Goal: Understand site structure: Understand site structure

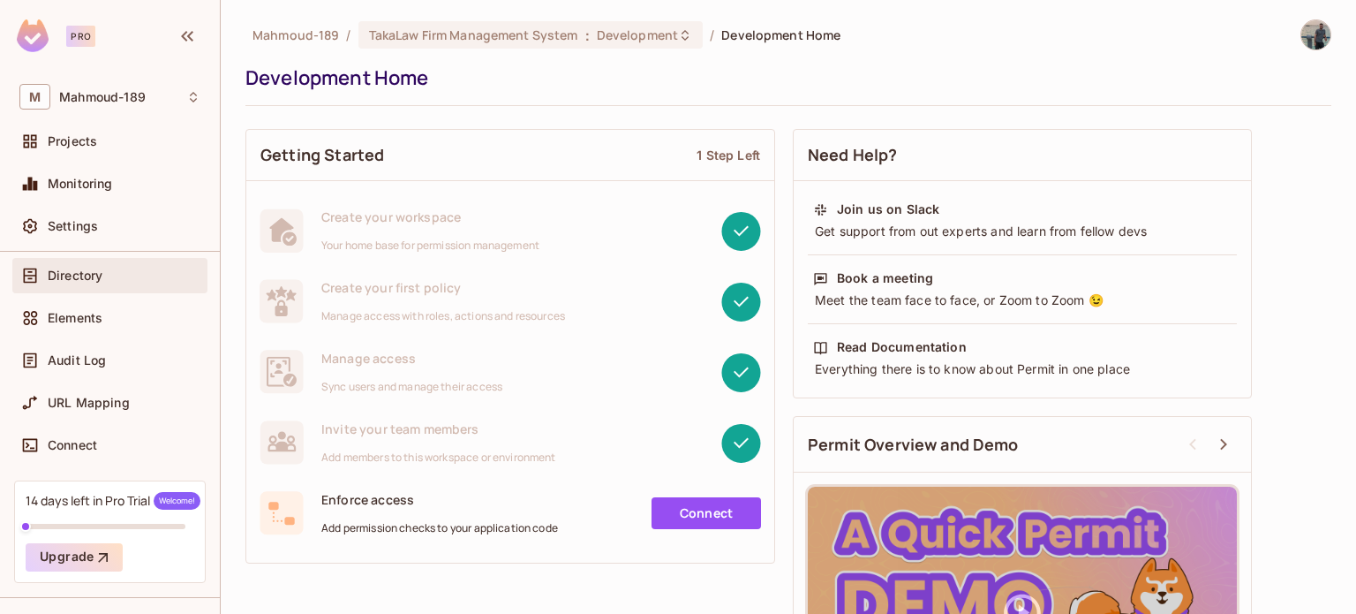
scroll to position [88, 0]
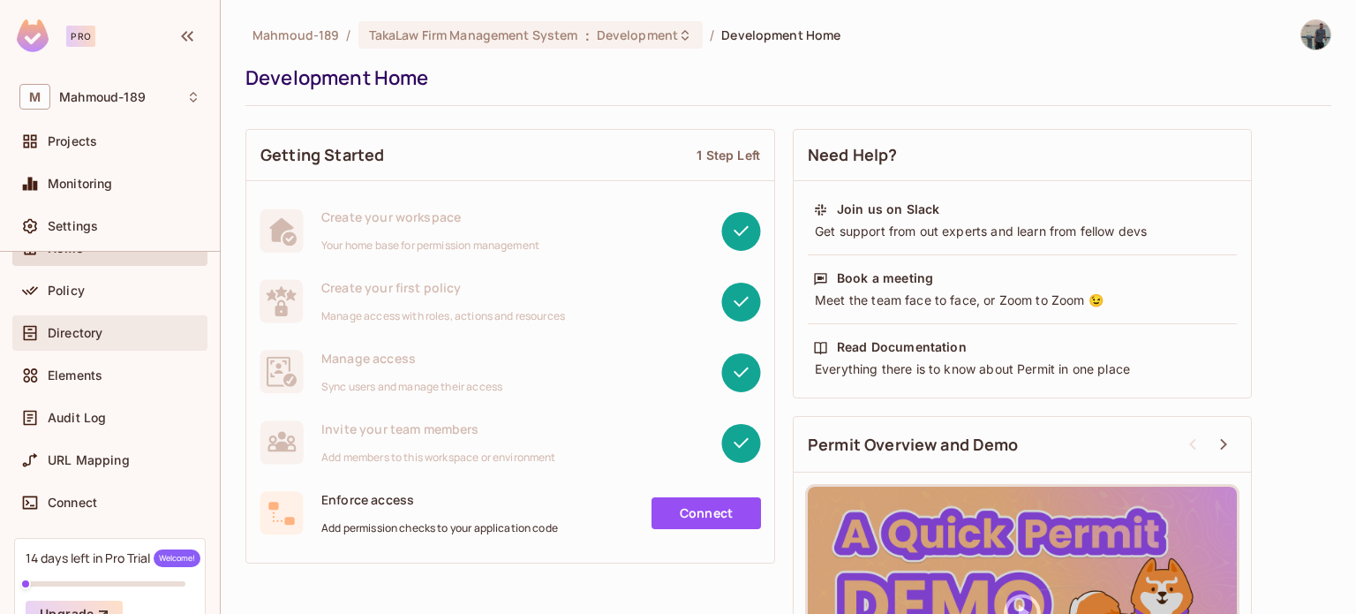
click at [124, 329] on div "Directory" at bounding box center [124, 333] width 153 height 14
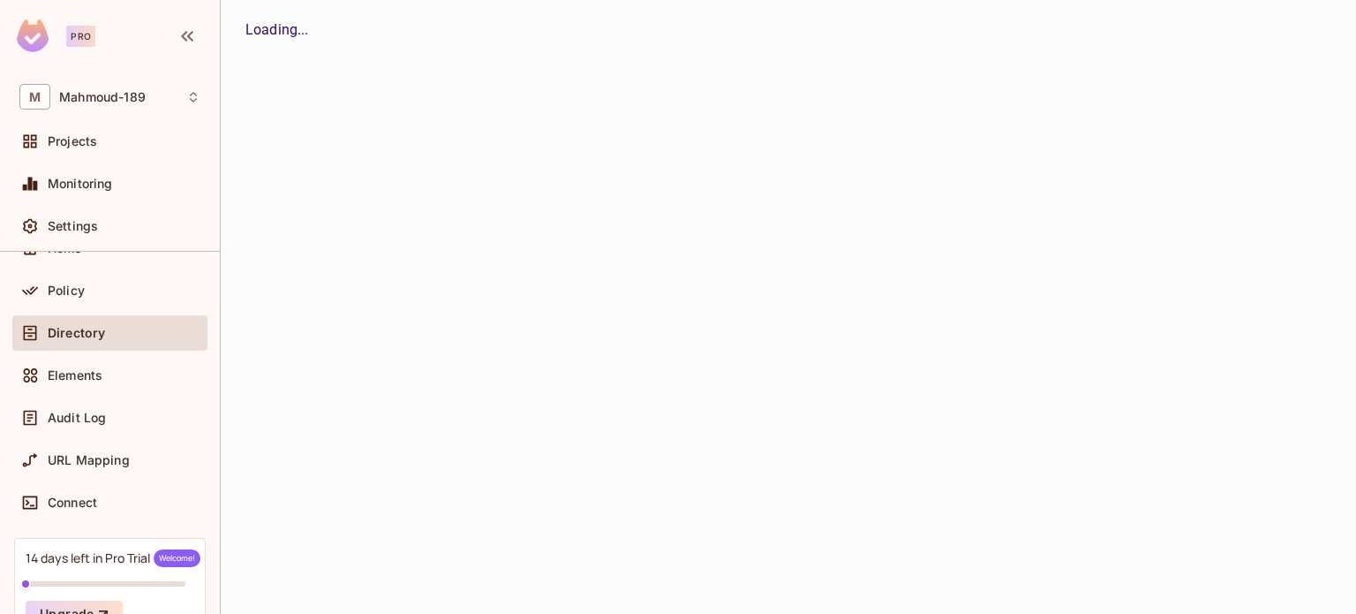
click at [117, 300] on div "Policy" at bounding box center [109, 290] width 195 height 35
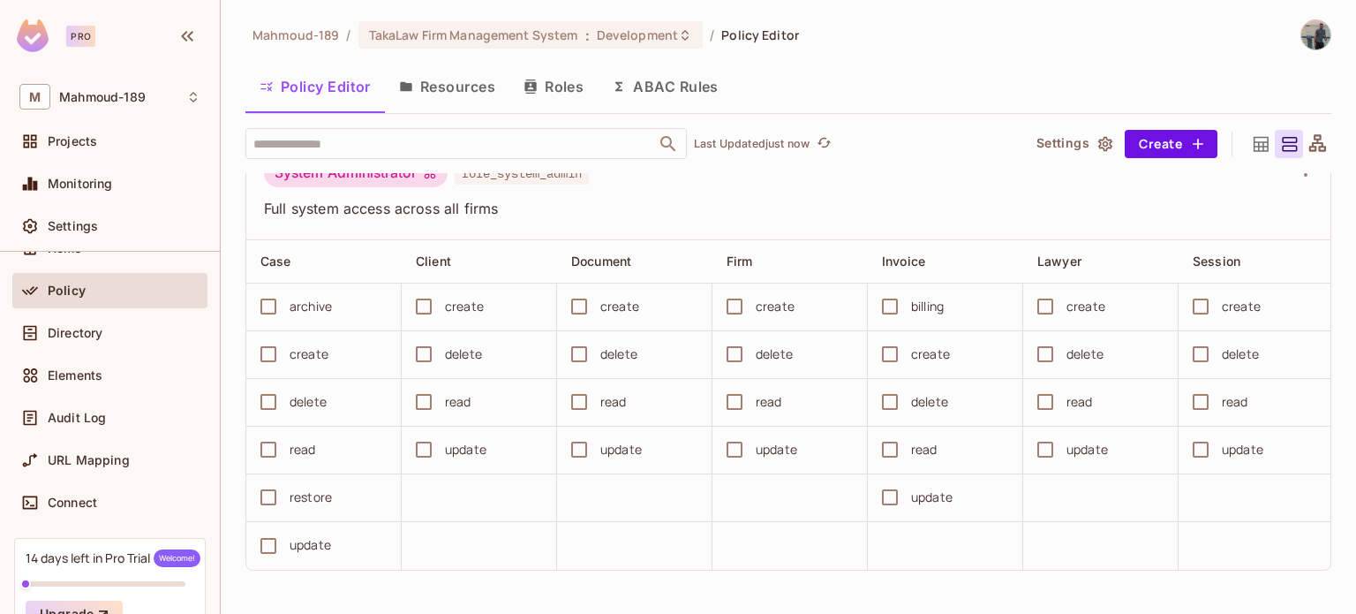
click at [1354, 519] on div "Mahmoud-189 / TakaLaw Firm Management System : Development / Policy Editor Poli…" at bounding box center [789, 307] width 1136 height 614
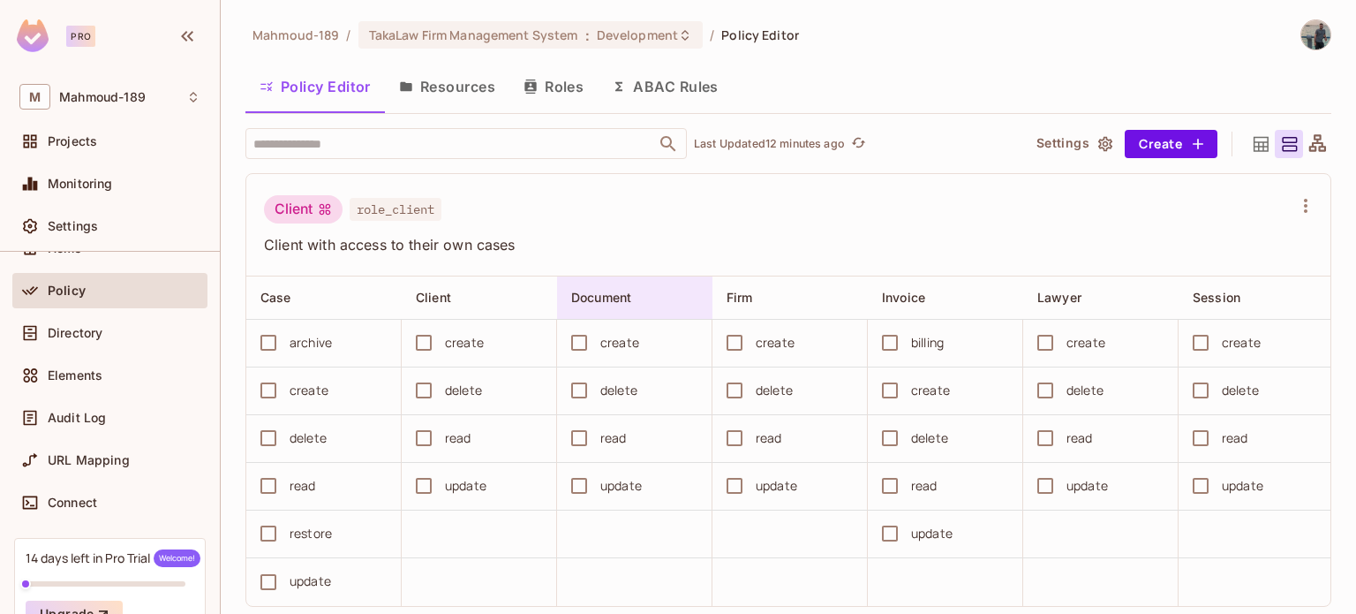
click at [629, 308] on div "Document" at bounding box center [634, 297] width 155 height 42
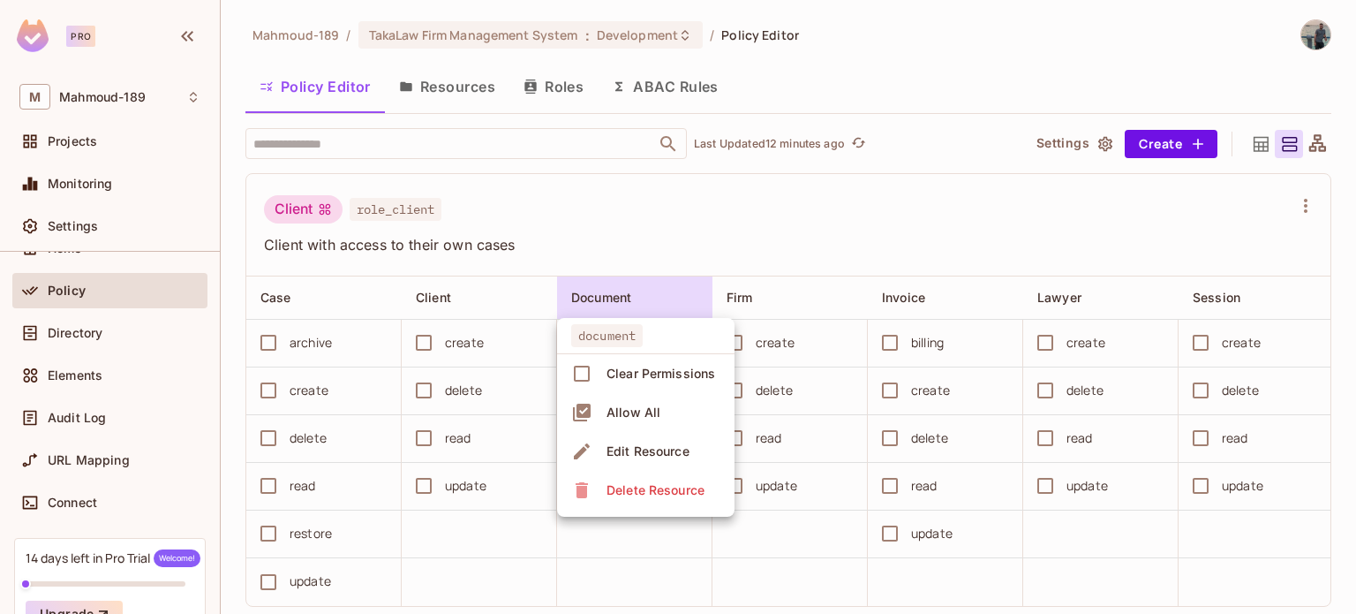
click at [629, 311] on div at bounding box center [678, 307] width 1356 height 614
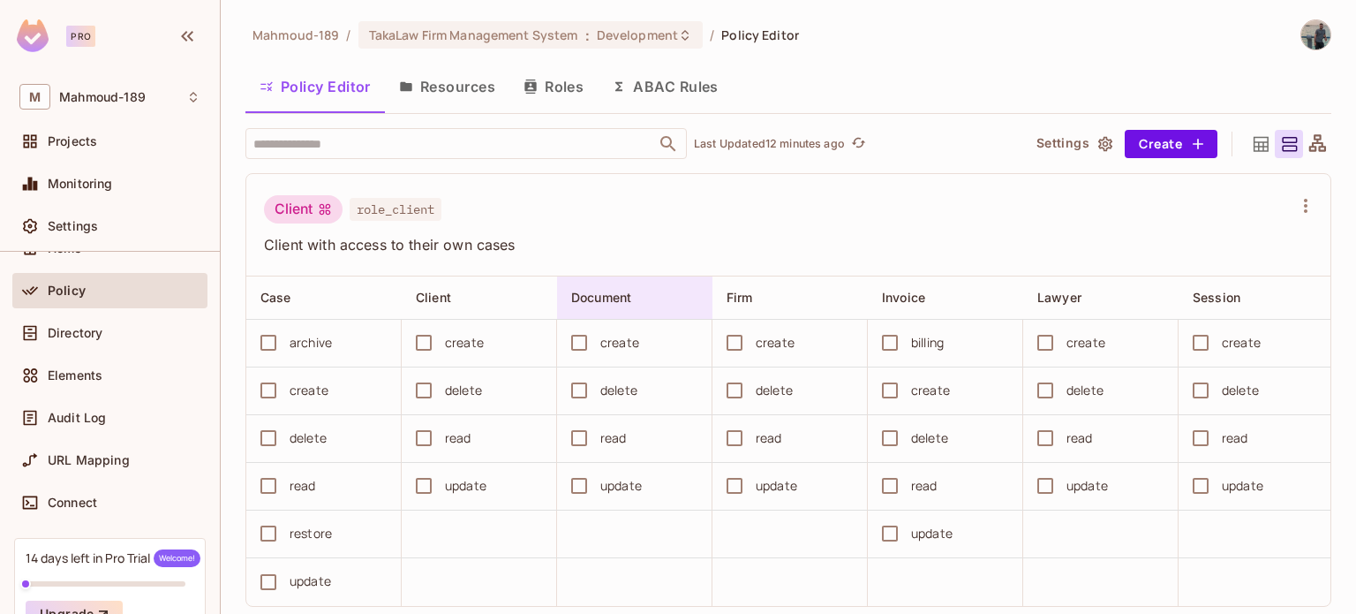
click at [627, 307] on div "Document" at bounding box center [634, 297] width 155 height 42
